Goal: Task Accomplishment & Management: Use online tool/utility

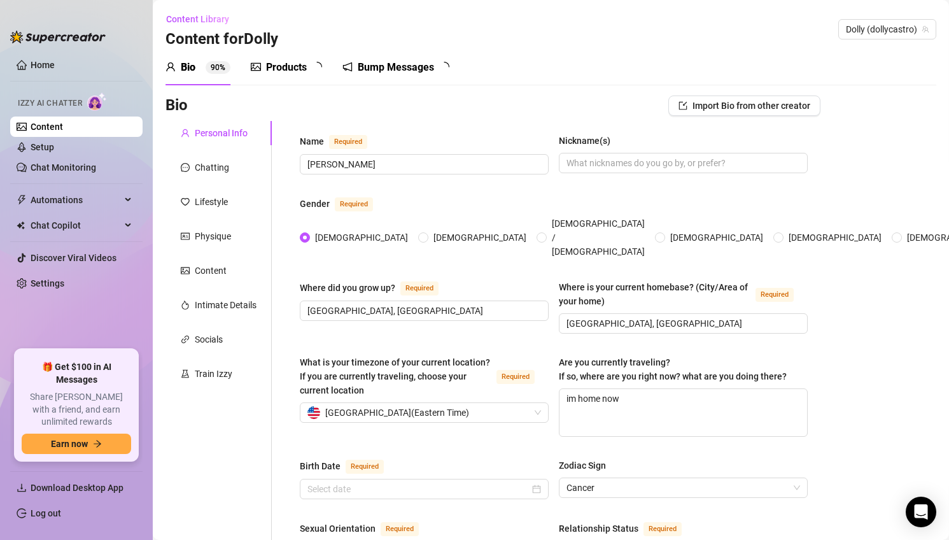
radio input "true"
type input "[DATE]"
click at [630, 38] on div "Content Library Content for [PERSON_NAME] [PERSON_NAME] (dollycastro)" at bounding box center [550, 29] width 771 height 41
click at [52, 172] on link "Chat Monitoring" at bounding box center [64, 167] width 66 height 10
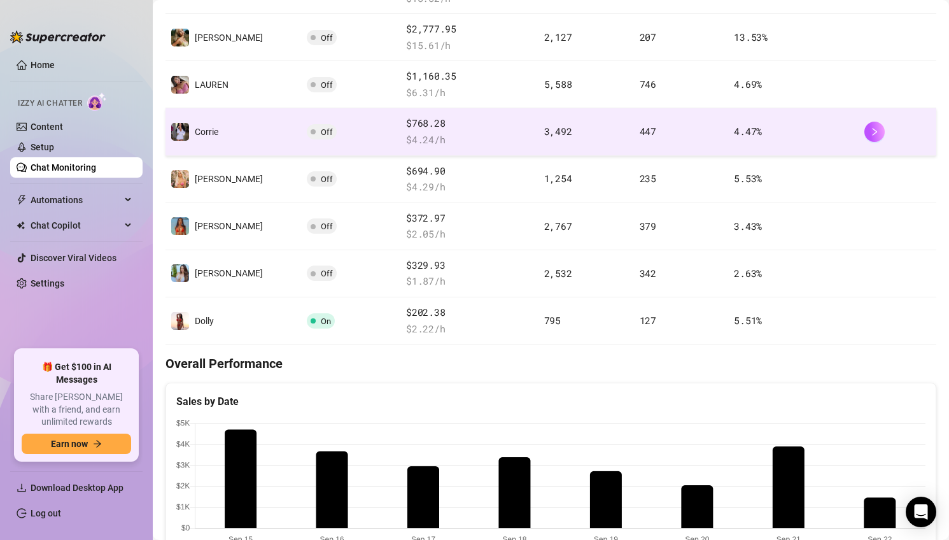
scroll to position [414, 0]
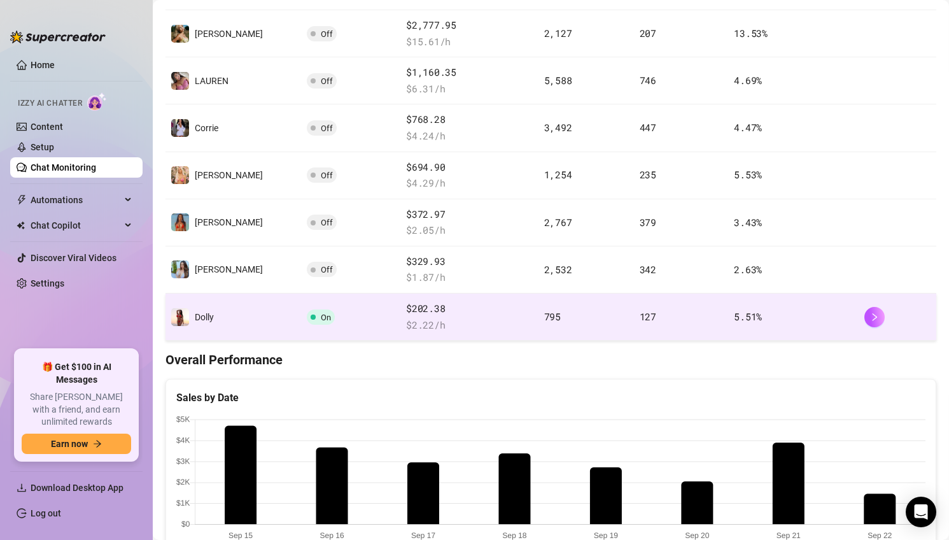
click at [465, 316] on div "$202.38 $ 2.22 /h" at bounding box center [469, 316] width 127 height 31
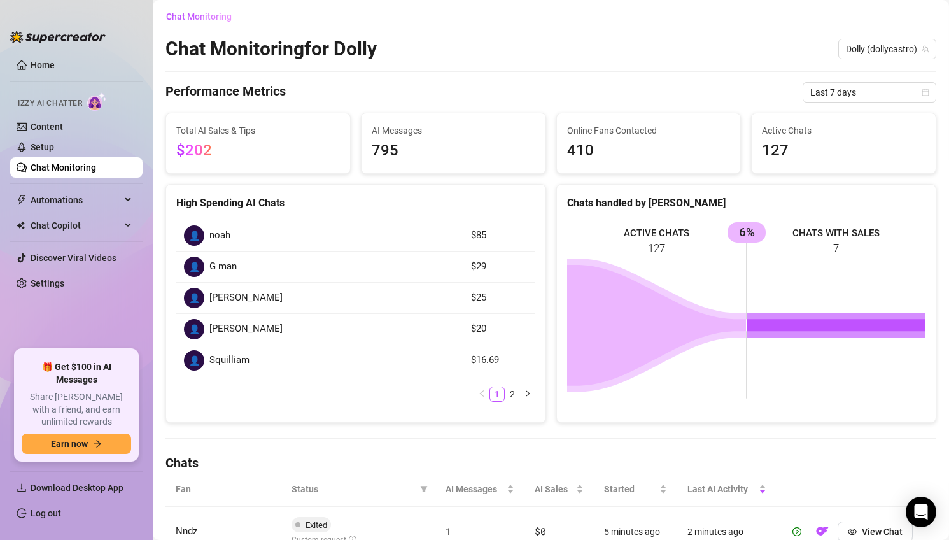
scroll to position [414, 0]
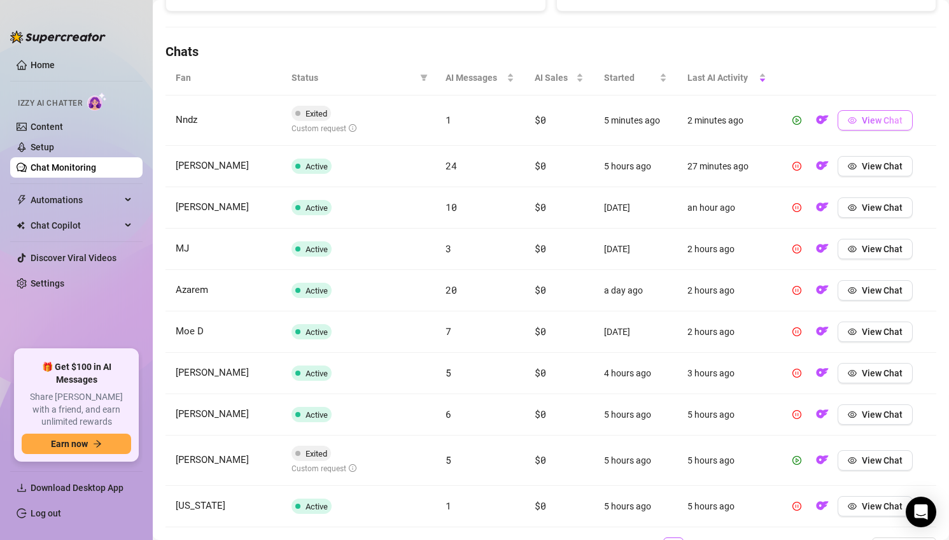
click at [890, 118] on span "View Chat" at bounding box center [882, 120] width 41 height 10
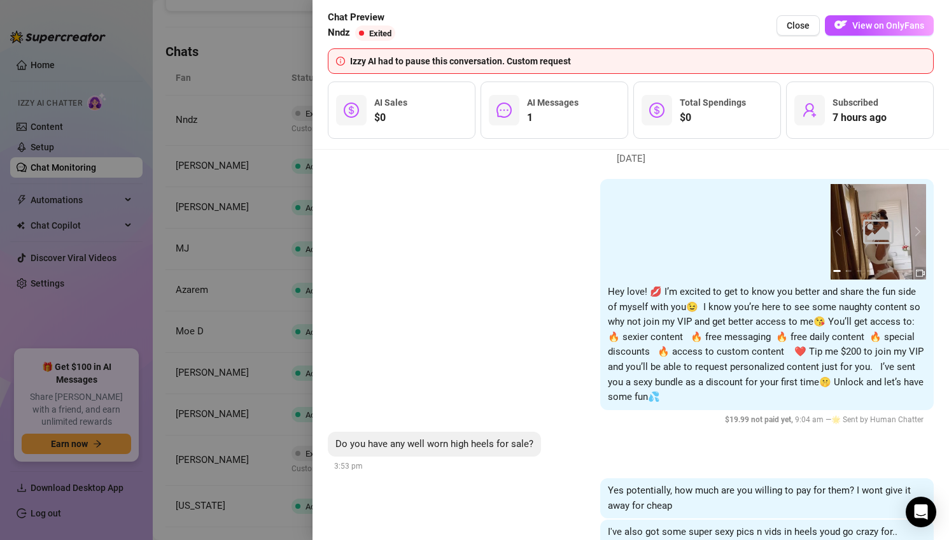
scroll to position [146, 0]
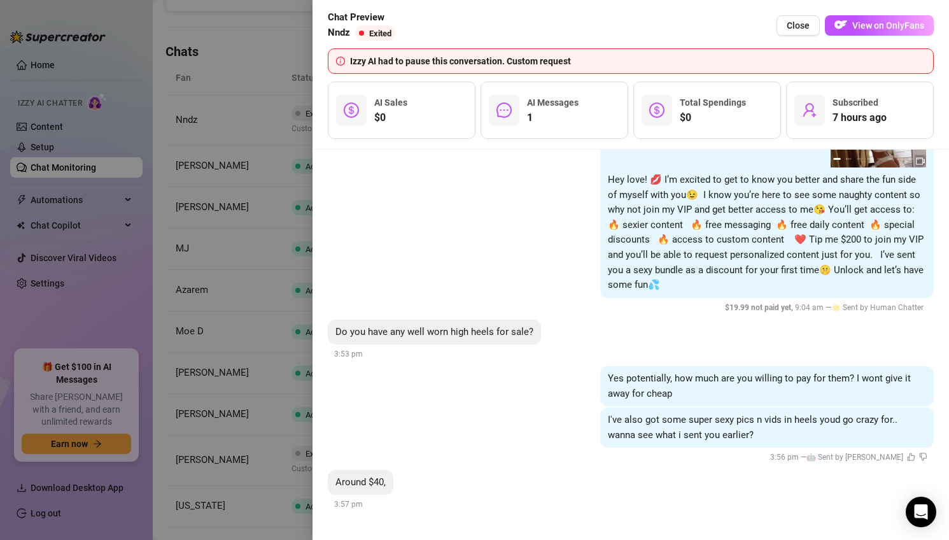
click at [253, 292] on div at bounding box center [474, 270] width 949 height 540
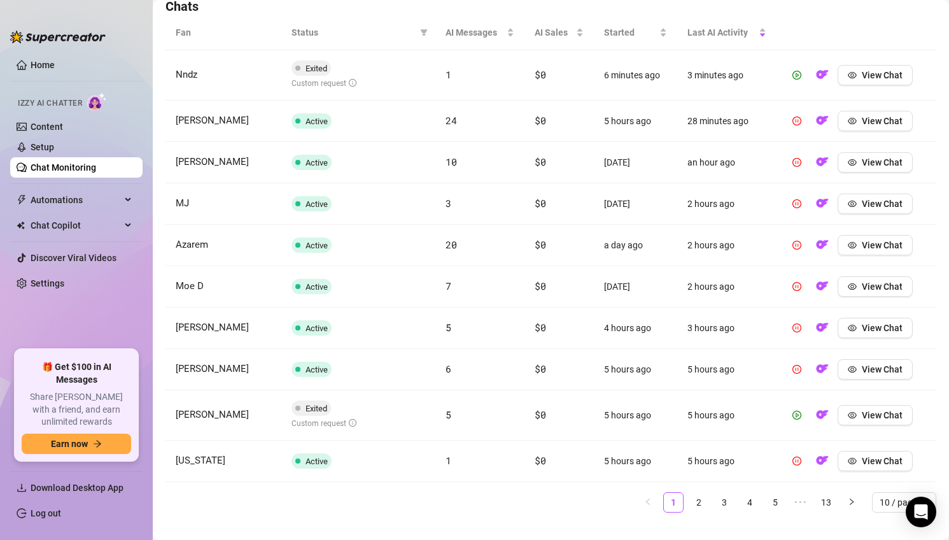
scroll to position [480, 0]
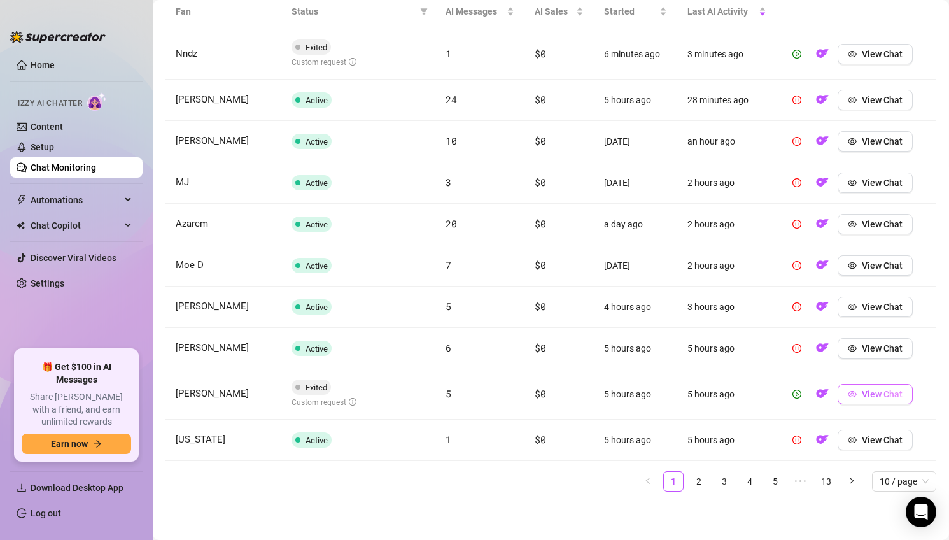
click at [889, 399] on button "View Chat" at bounding box center [875, 394] width 75 height 20
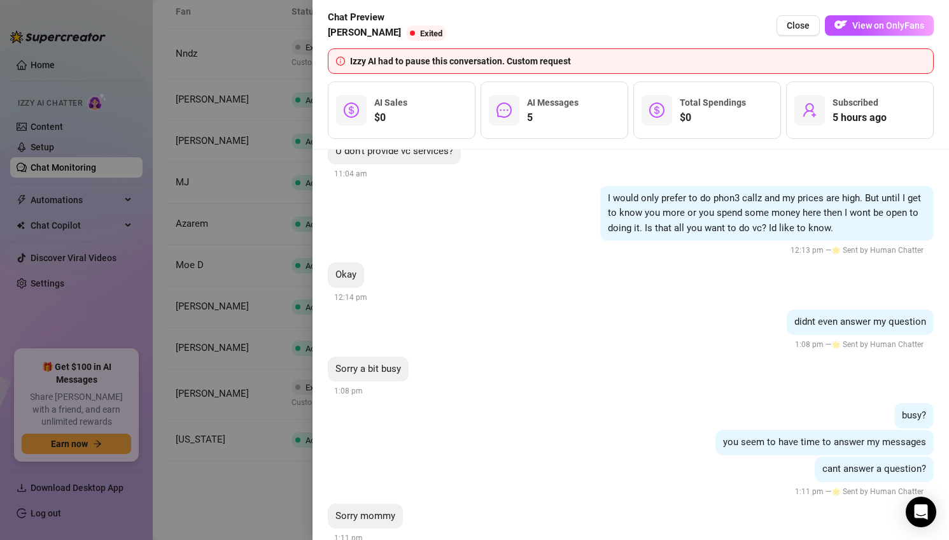
scroll to position [811, 0]
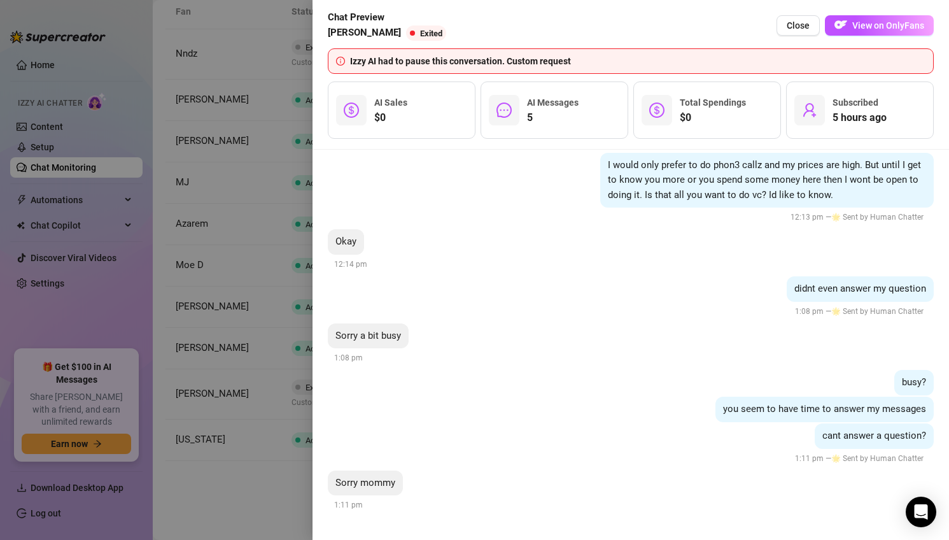
click at [254, 474] on div at bounding box center [474, 270] width 949 height 540
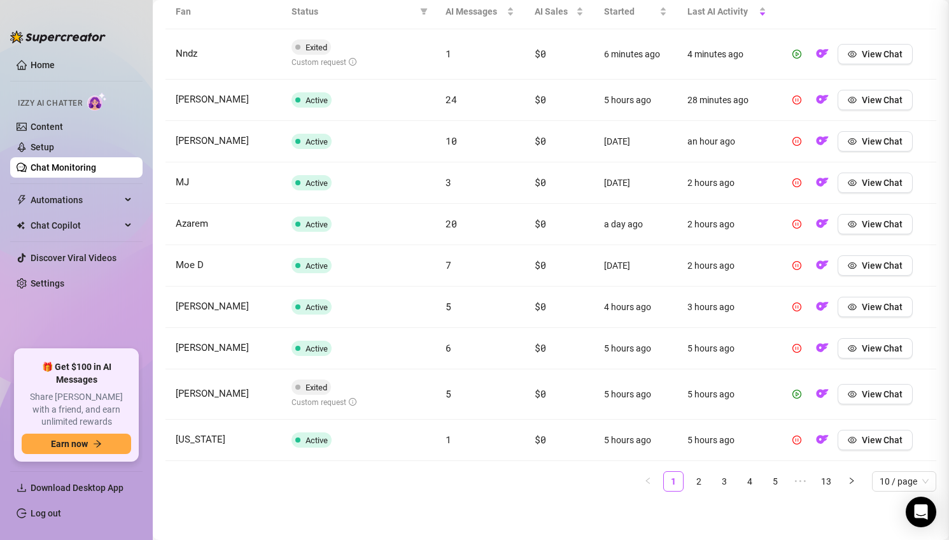
scroll to position [0, 0]
click at [352, 400] on icon "info-circle" at bounding box center [353, 402] width 8 height 8
click at [234, 396] on span "[PERSON_NAME]" at bounding box center [212, 393] width 73 height 11
click at [886, 386] on button "View Chat" at bounding box center [875, 394] width 75 height 20
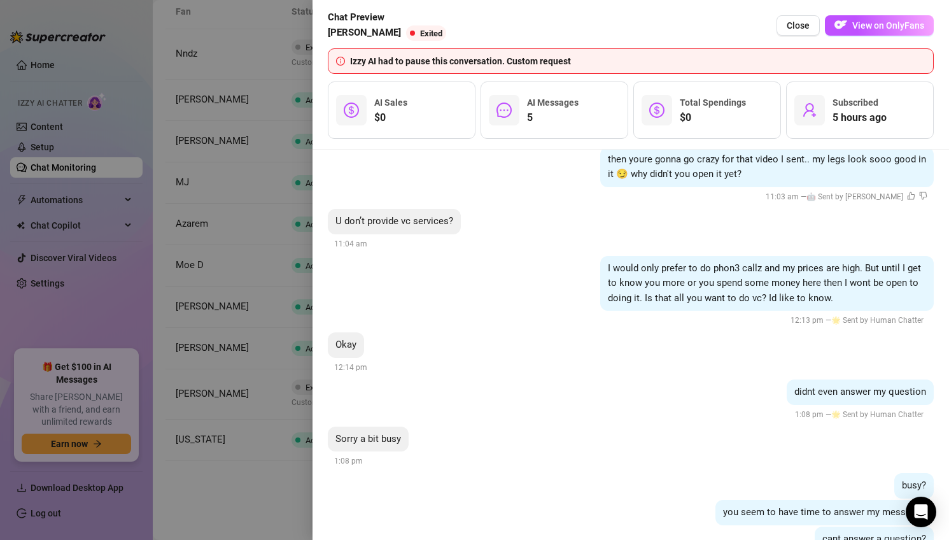
scroll to position [811, 0]
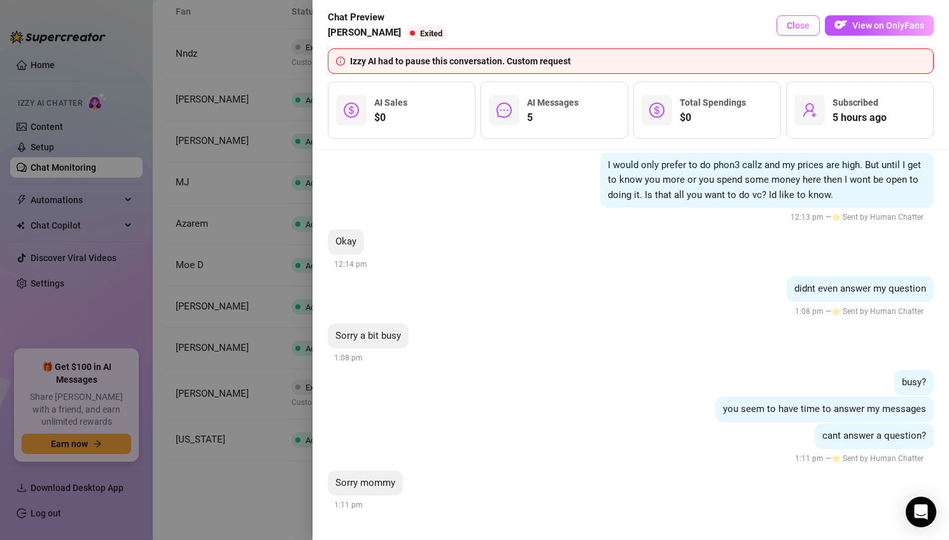
click at [801, 31] on span "Close" at bounding box center [798, 25] width 23 height 10
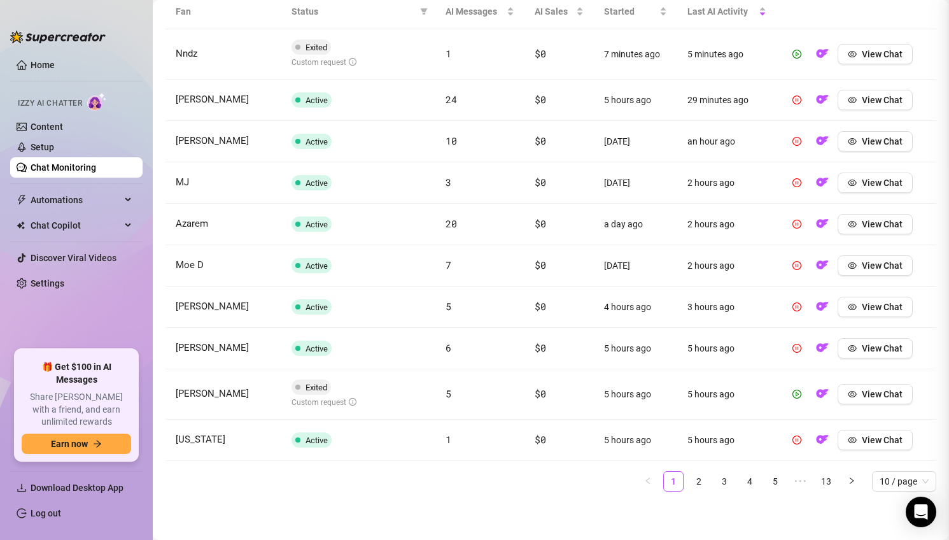
scroll to position [0, 0]
click at [702, 479] on link "2" at bounding box center [698, 481] width 19 height 19
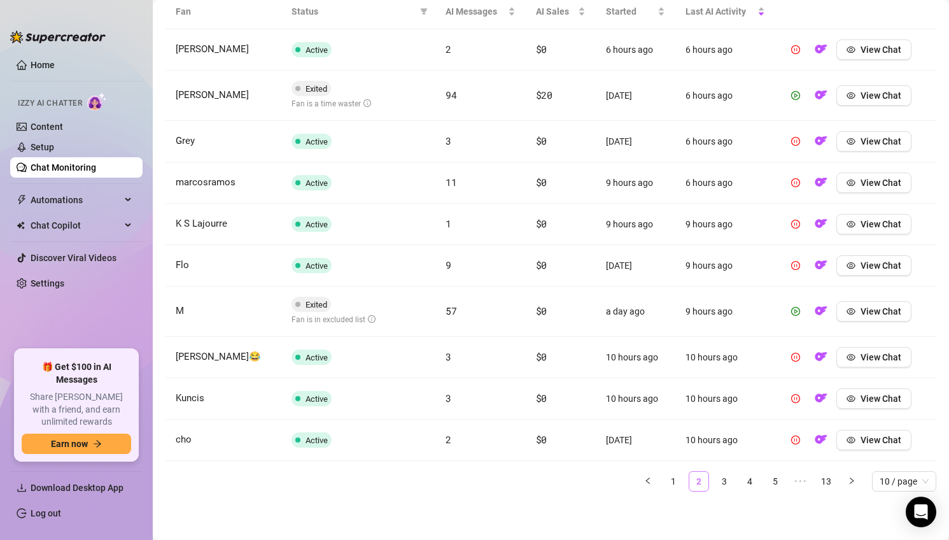
click at [701, 479] on link "2" at bounding box center [698, 481] width 19 height 19
click at [728, 486] on link "3" at bounding box center [724, 481] width 19 height 19
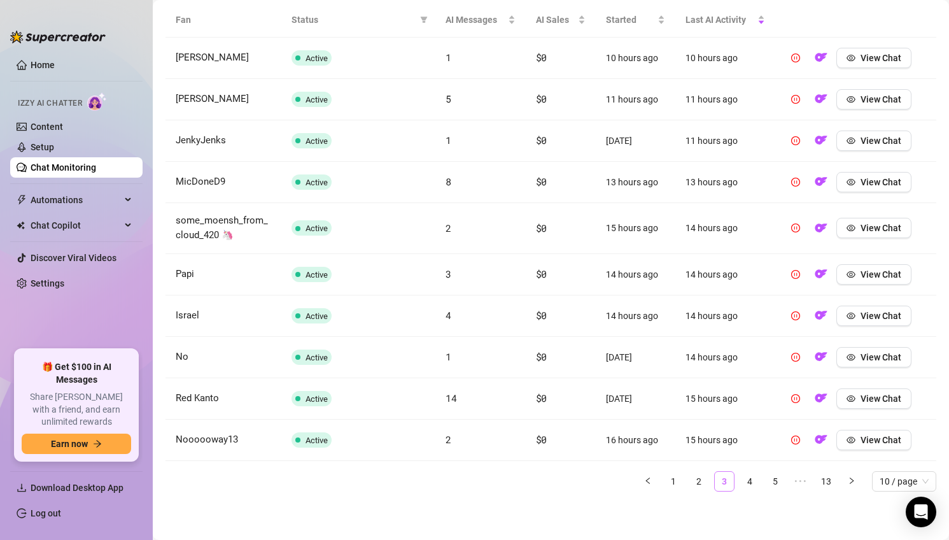
scroll to position [472, 0]
click at [712, 485] on ul "1 2 3 4 5 ••• 13 10 / page" at bounding box center [550, 481] width 771 height 20
click at [704, 481] on link "2" at bounding box center [698, 481] width 19 height 19
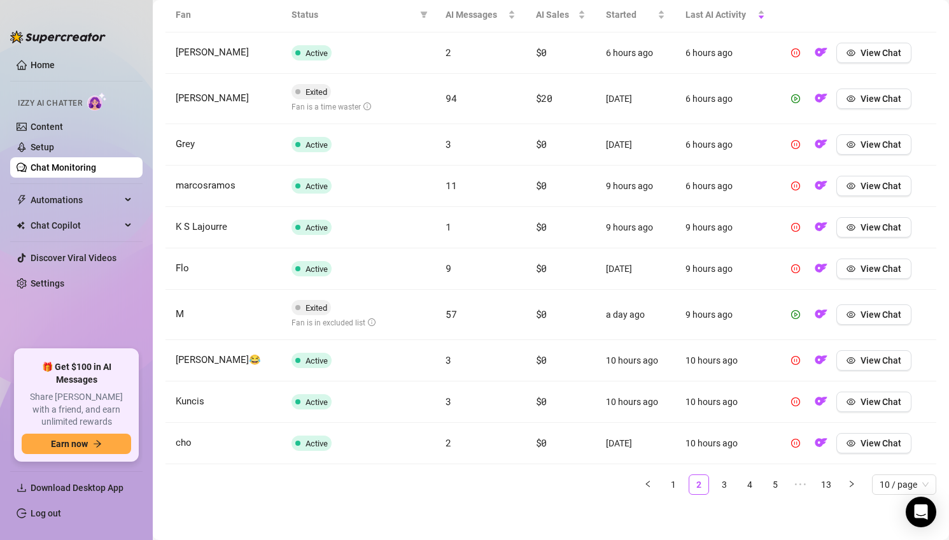
scroll to position [480, 0]
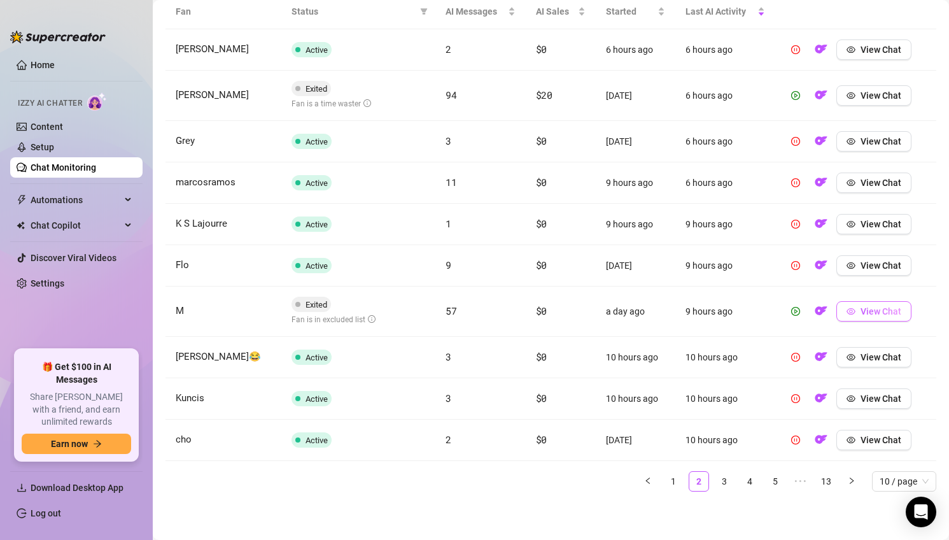
click at [885, 314] on span "View Chat" at bounding box center [881, 311] width 41 height 10
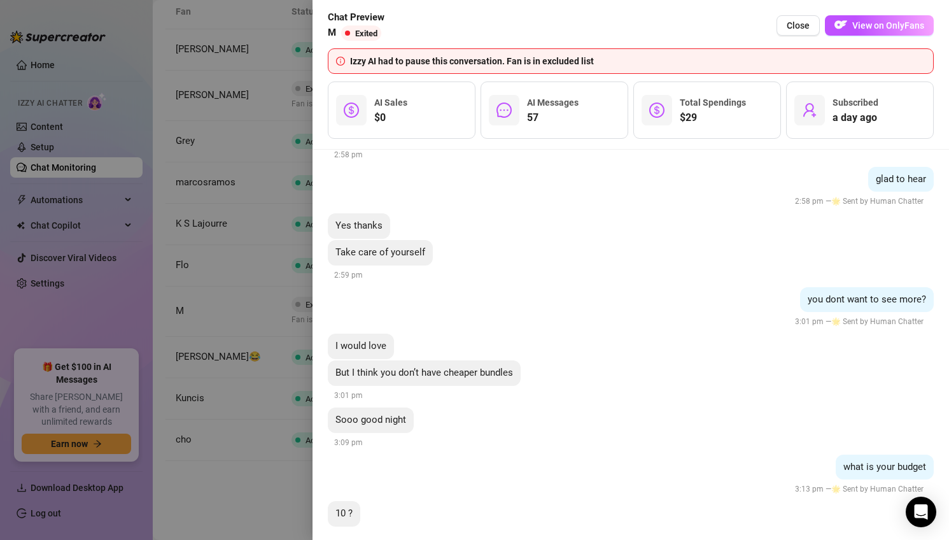
scroll to position [9843, 0]
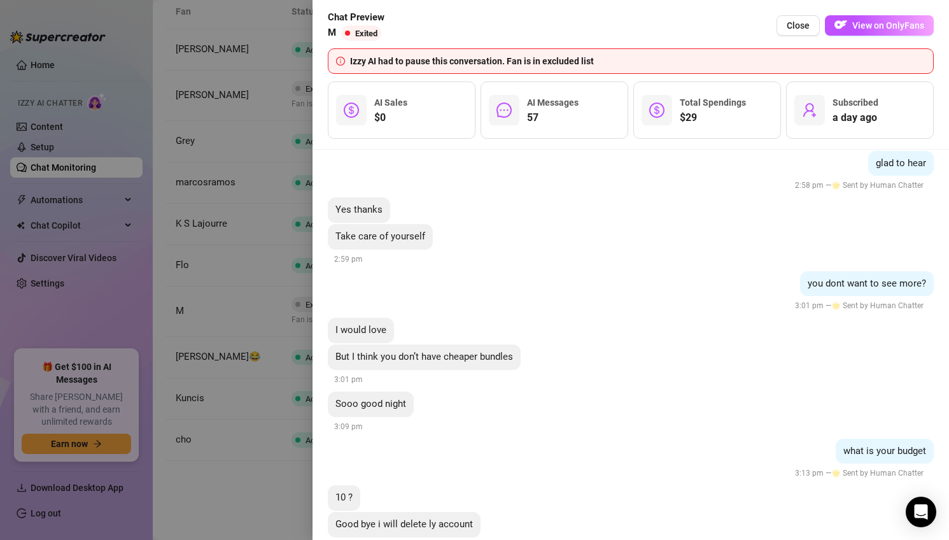
click at [280, 290] on div at bounding box center [474, 270] width 949 height 540
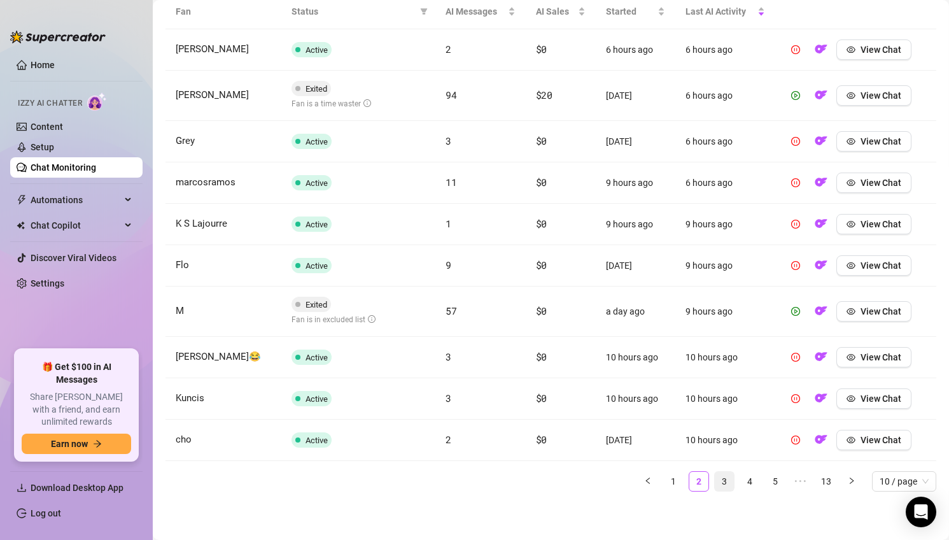
click at [721, 483] on link "3" at bounding box center [724, 481] width 19 height 19
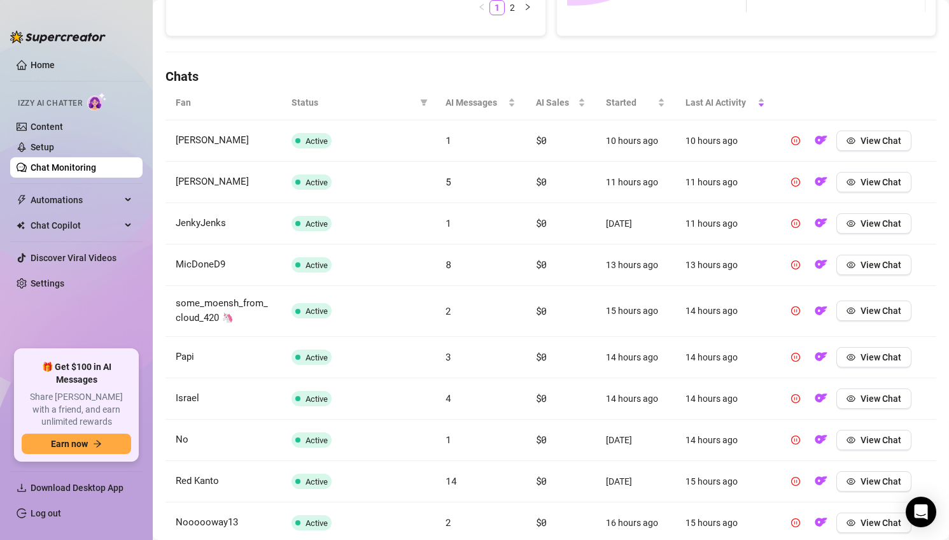
scroll to position [472, 0]
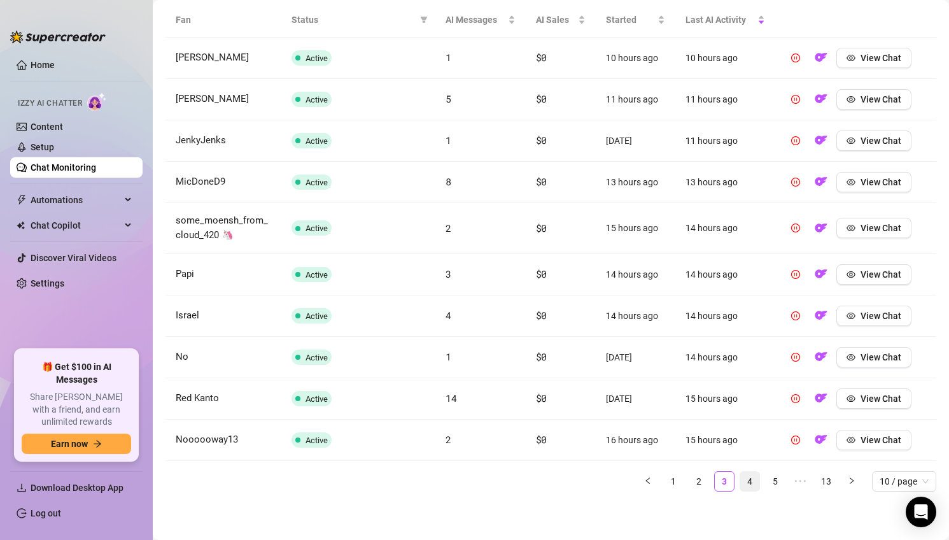
click at [747, 481] on link "4" at bounding box center [749, 481] width 19 height 19
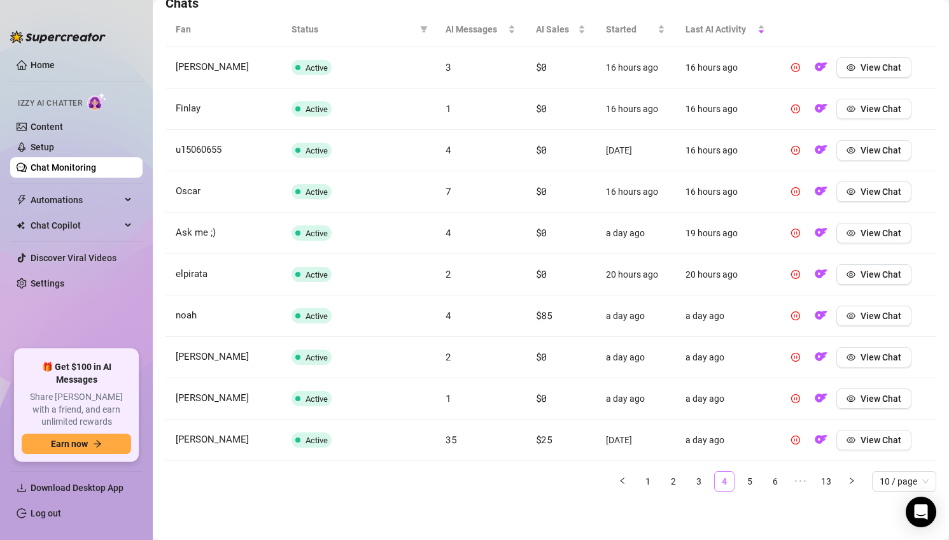
scroll to position [462, 0]
click at [755, 485] on link "5" at bounding box center [749, 481] width 19 height 19
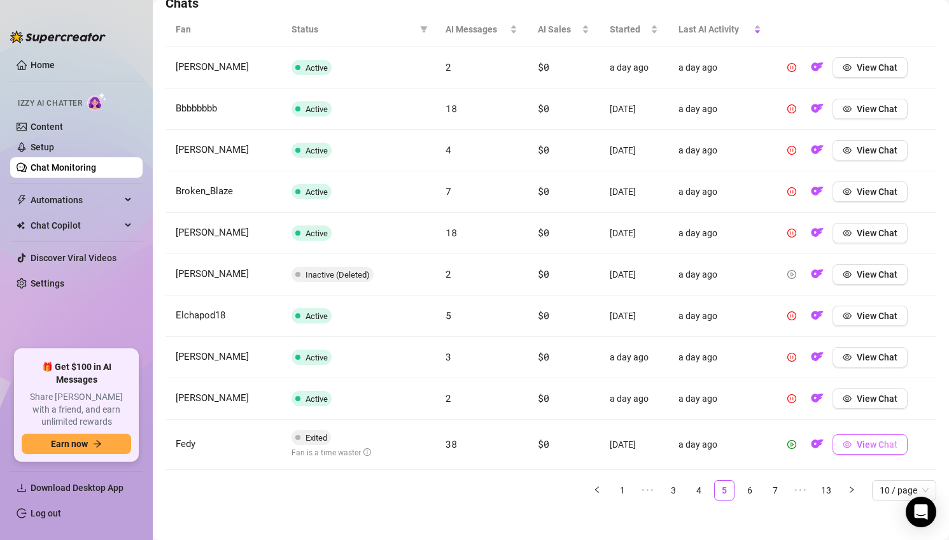
click at [873, 444] on span "View Chat" at bounding box center [877, 444] width 41 height 10
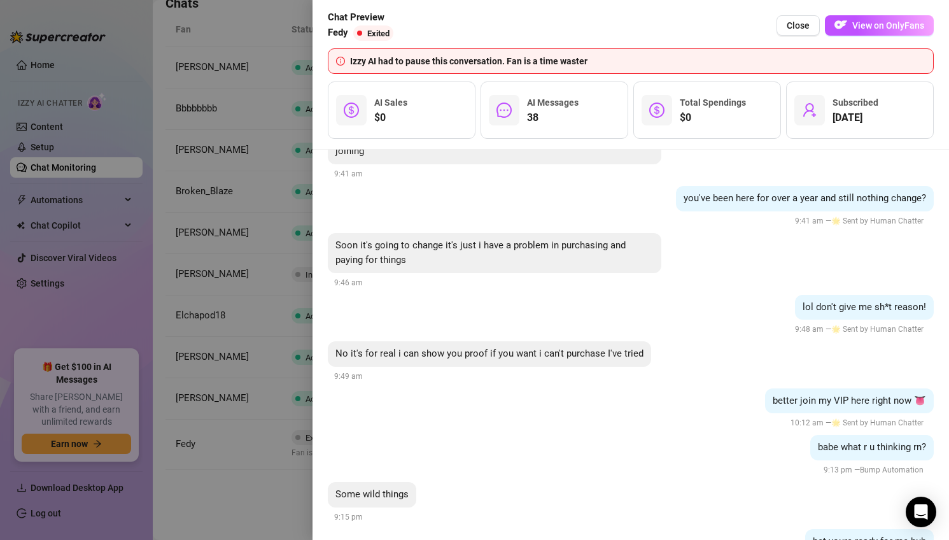
scroll to position [5504, 0]
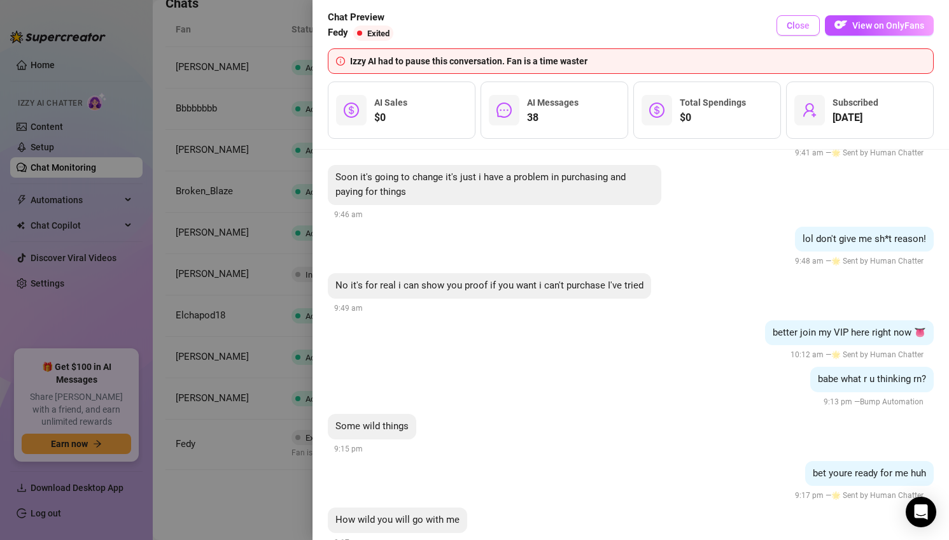
click at [798, 22] on span "Close" at bounding box center [798, 25] width 23 height 10
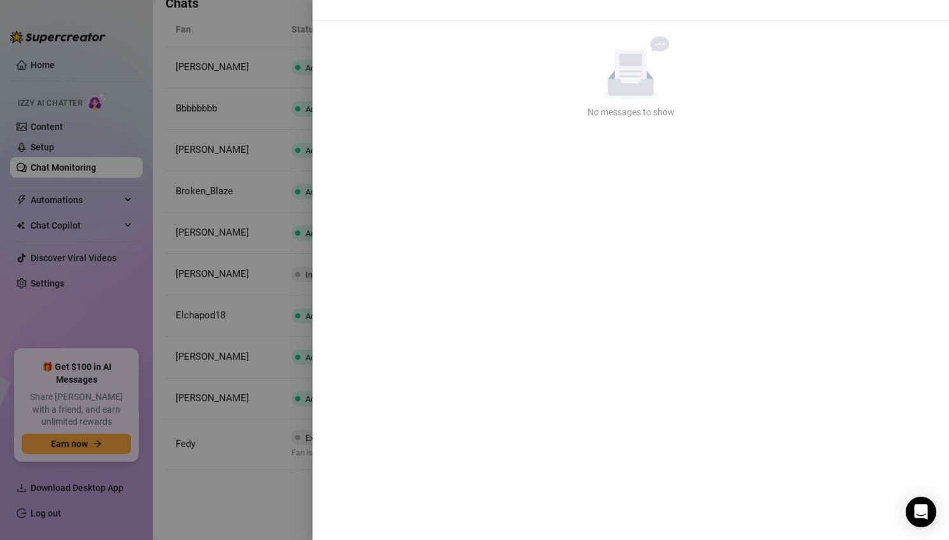
scroll to position [0, 0]
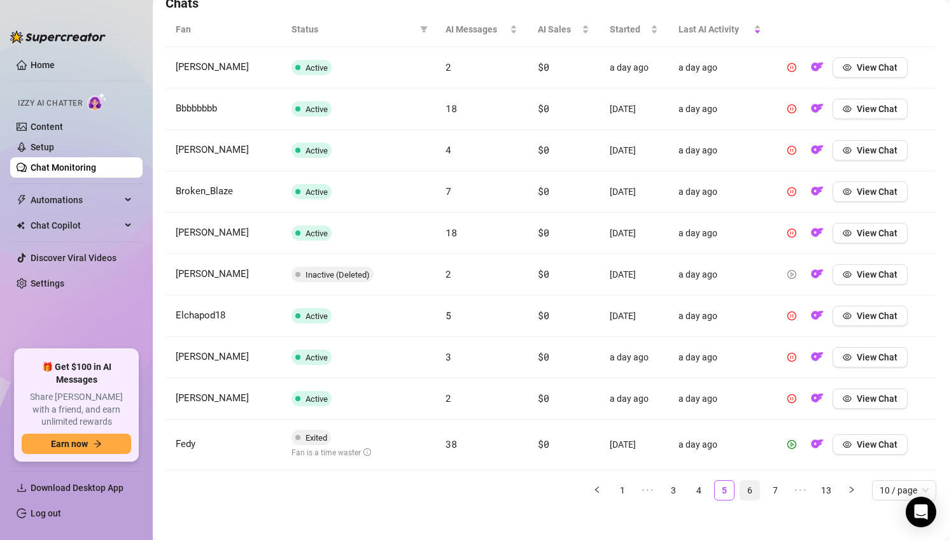
click at [752, 492] on link "6" at bounding box center [749, 490] width 19 height 19
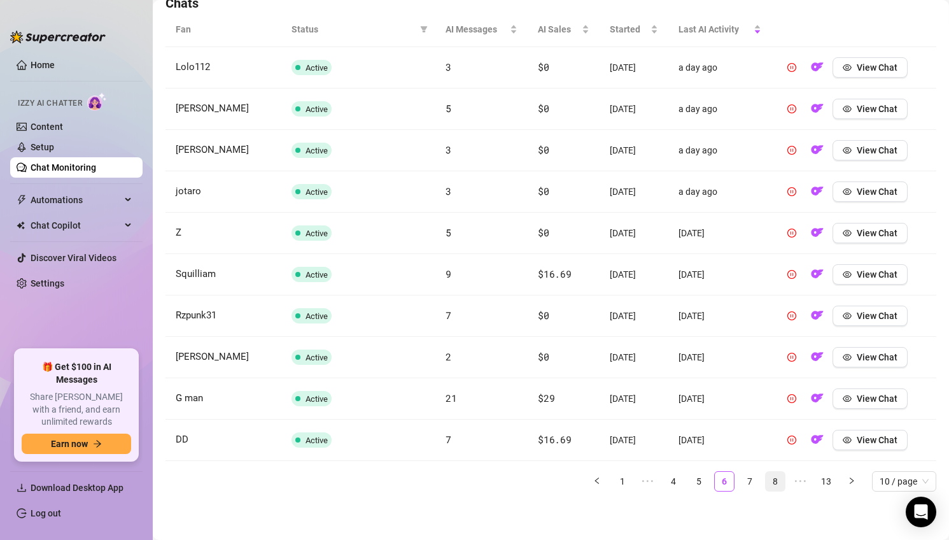
click at [768, 485] on link "8" at bounding box center [775, 481] width 19 height 19
